Goal: Task Accomplishment & Management: Manage account settings

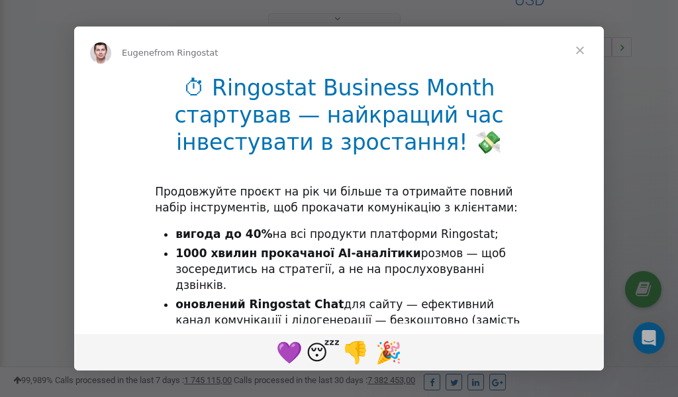
click at [584, 51] on span "Close" at bounding box center [580, 50] width 48 height 48
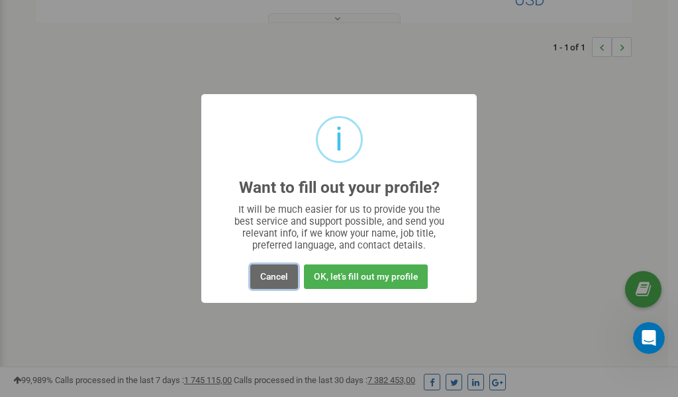
click at [279, 276] on button "Cancel" at bounding box center [274, 276] width 48 height 25
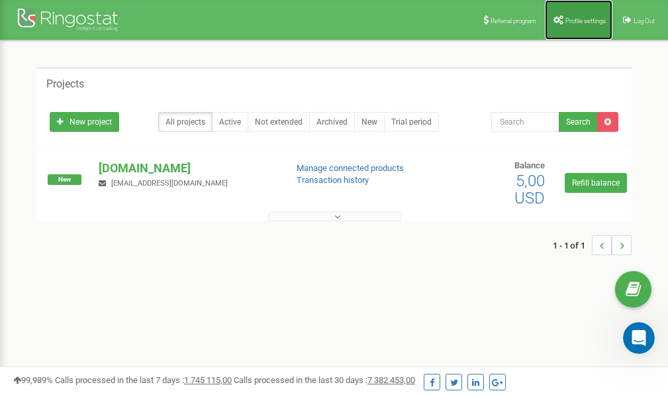
click at [576, 20] on span "Profile settings" at bounding box center [586, 20] width 40 height 7
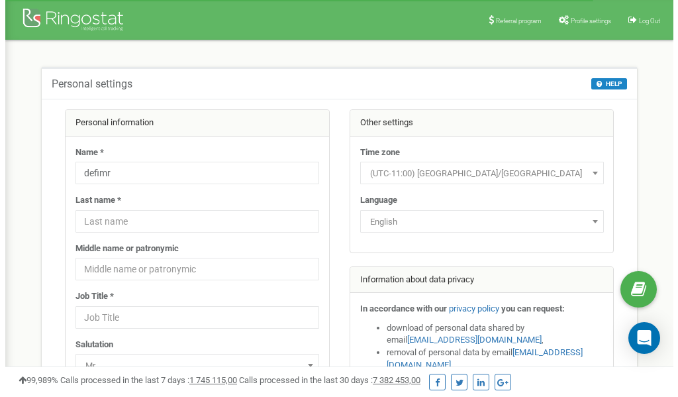
scroll to position [66, 0]
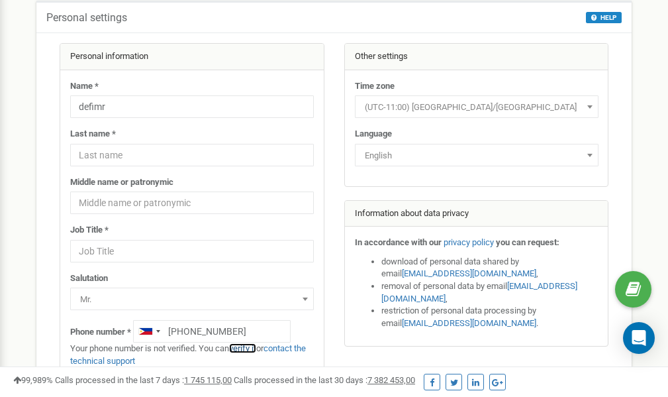
click at [250, 348] on link "verify it" at bounding box center [242, 348] width 27 height 10
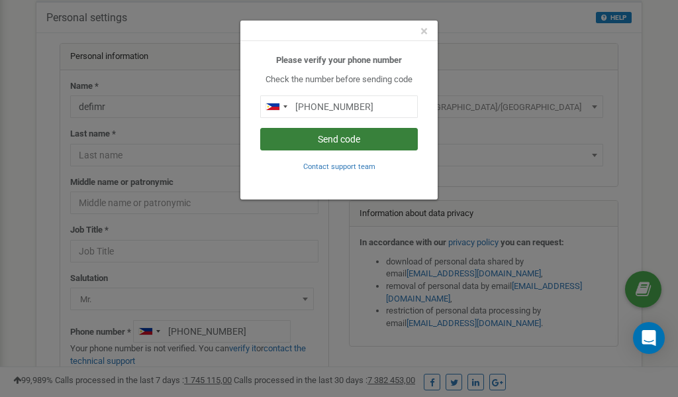
click at [342, 140] on button "Send code" at bounding box center [339, 139] width 158 height 23
